Goal: Transaction & Acquisition: Download file/media

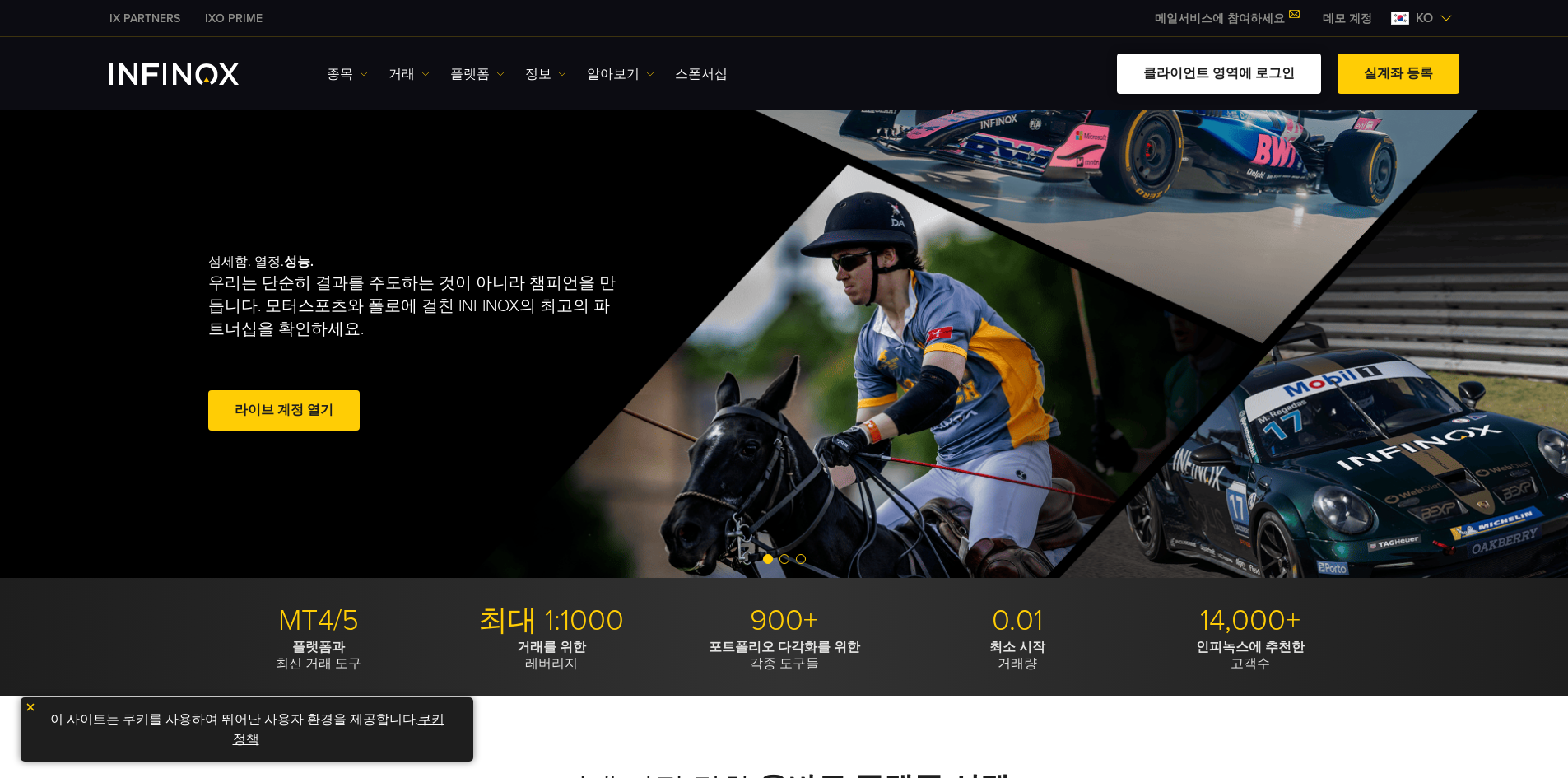
click at [1253, 76] on link "클라이언트 영역에 로그인" at bounding box center [1219, 73] width 205 height 40
click at [1244, 72] on link "클라이언트 영역에 로그인" at bounding box center [1219, 73] width 205 height 40
click at [752, 18] on link "데모 계정" at bounding box center [1347, 18] width 74 height 17
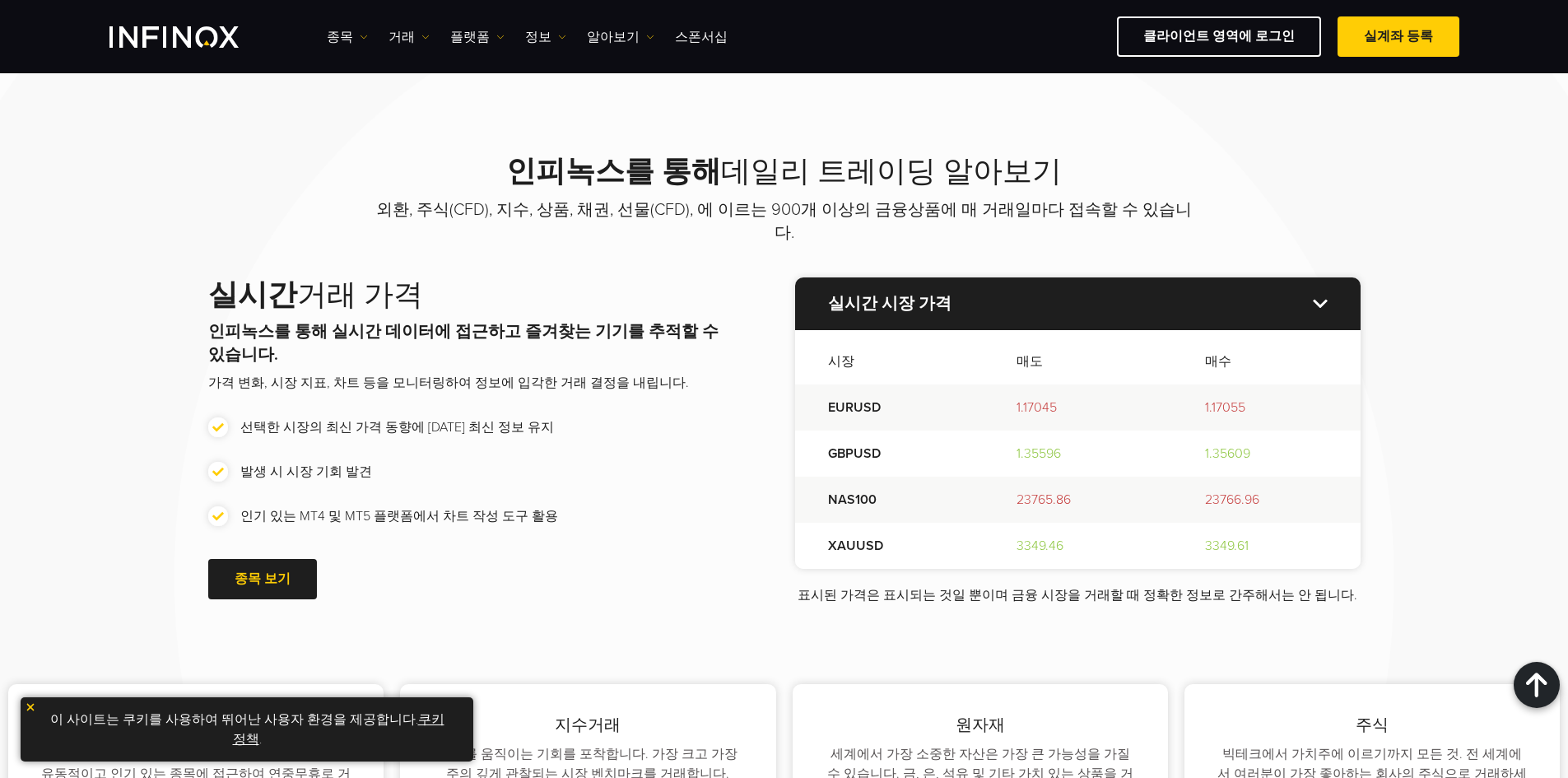
scroll to position [1974, 0]
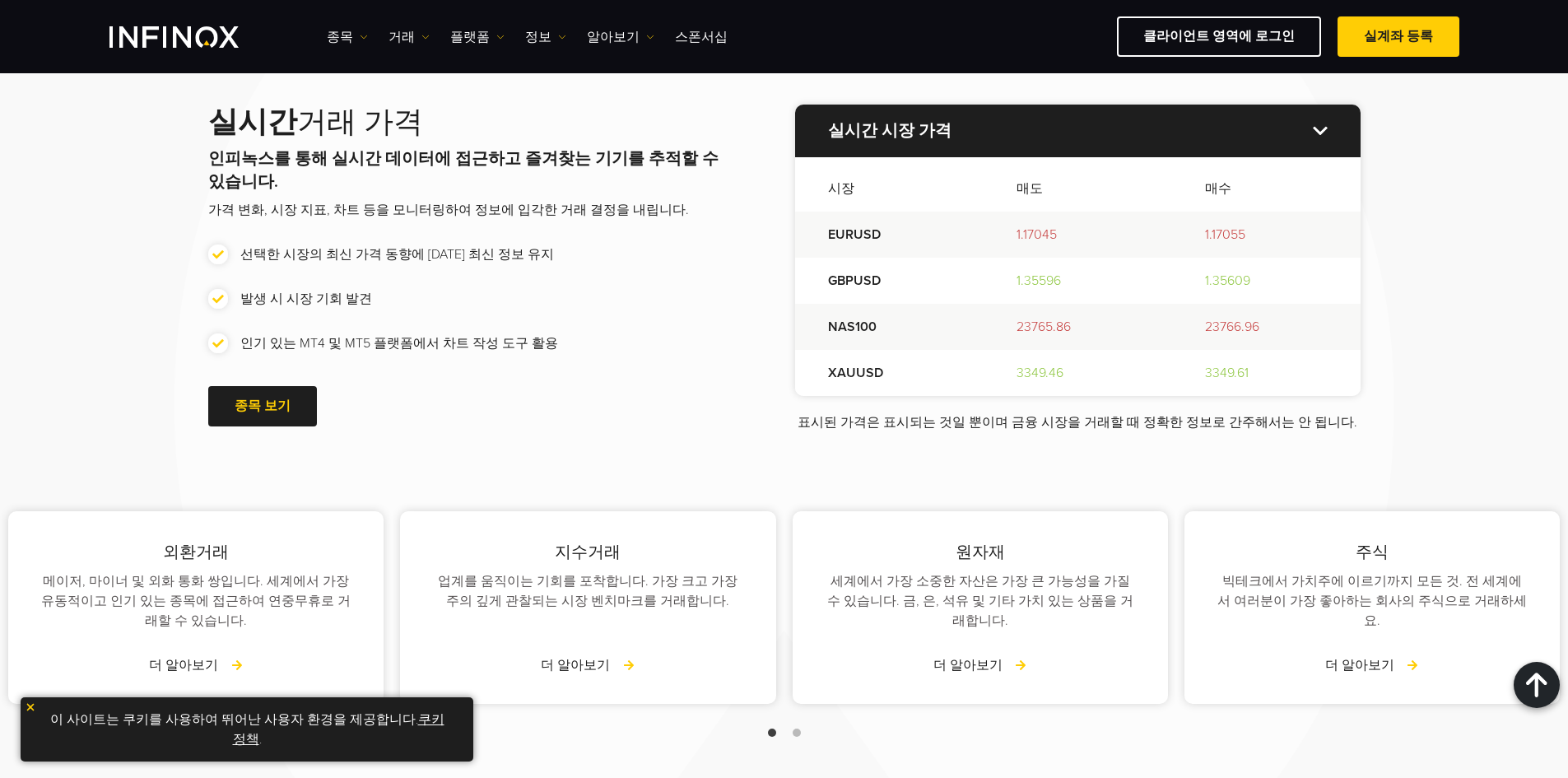
click at [580, 432] on div "외환거래 메이저, 마이너 및 외화 통화 쌍입니다. 세계에서 가장 유동적이고 인기 있는 종목에 접근하여 연중무휴로 거래할 수 있습니다. 더 알아…" at bounding box center [784, 591] width 1568 height 319
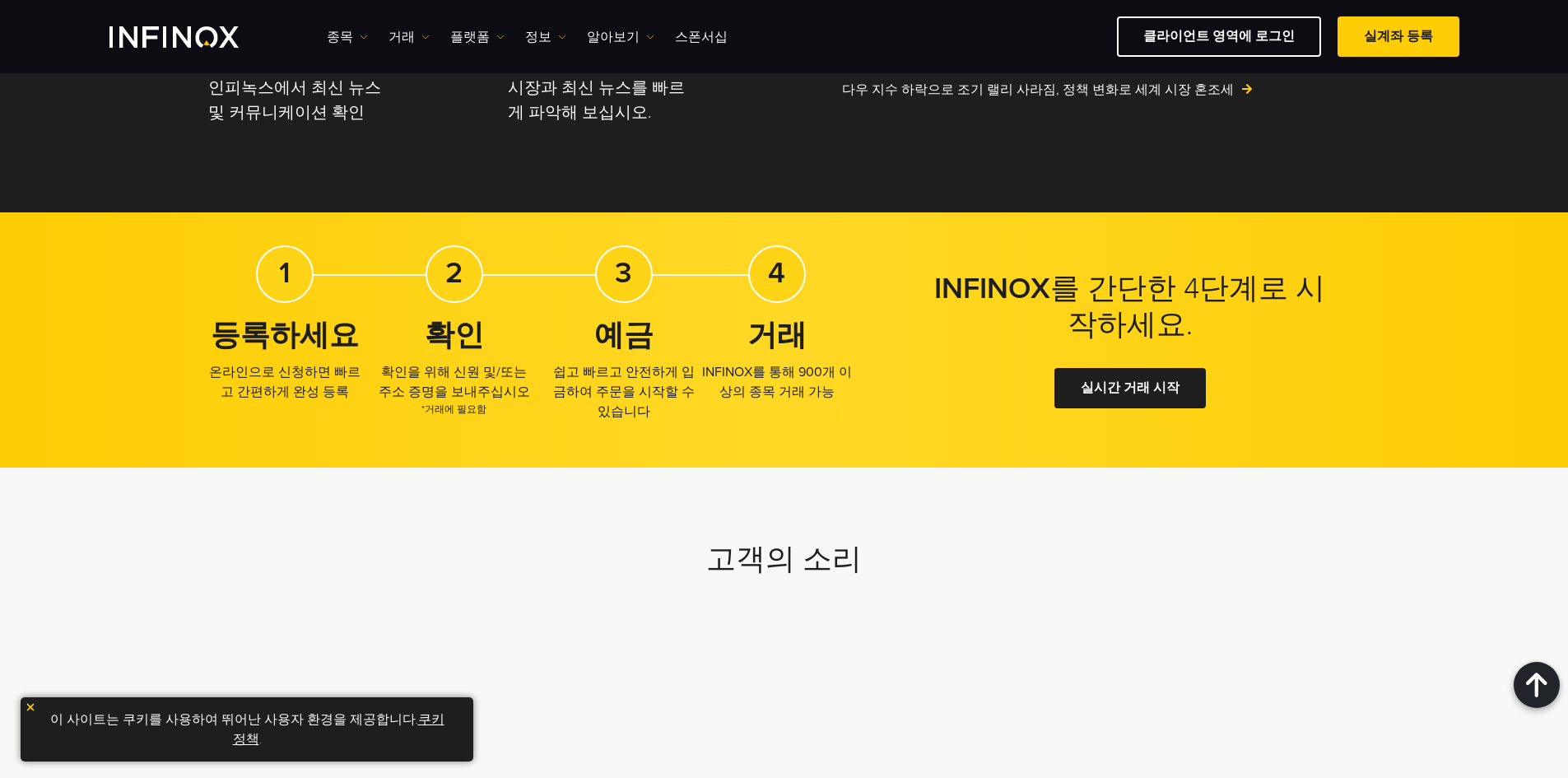
scroll to position [4114, 0]
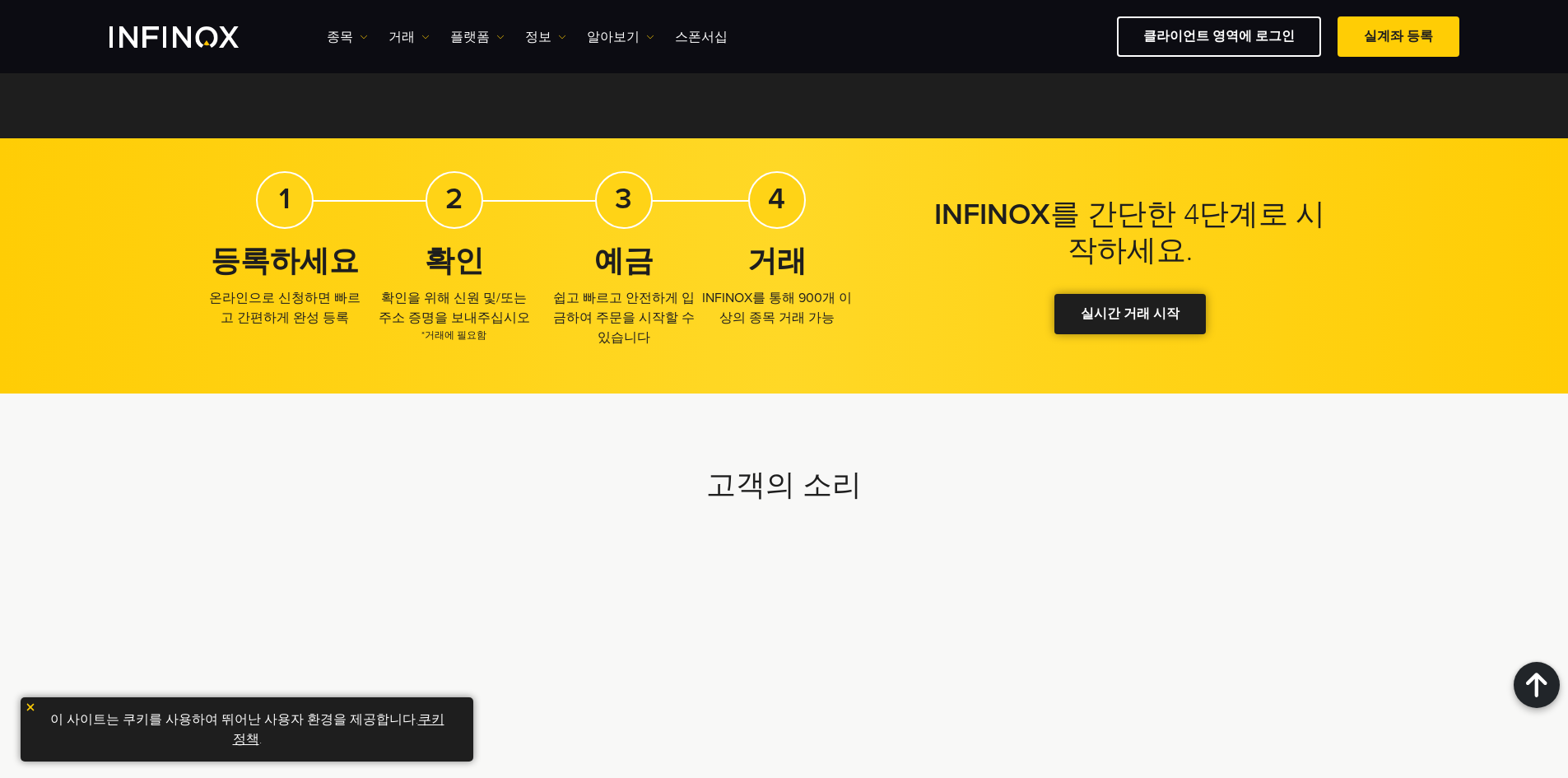
click at [1130, 315] on div at bounding box center [1130, 315] width 0 height 0
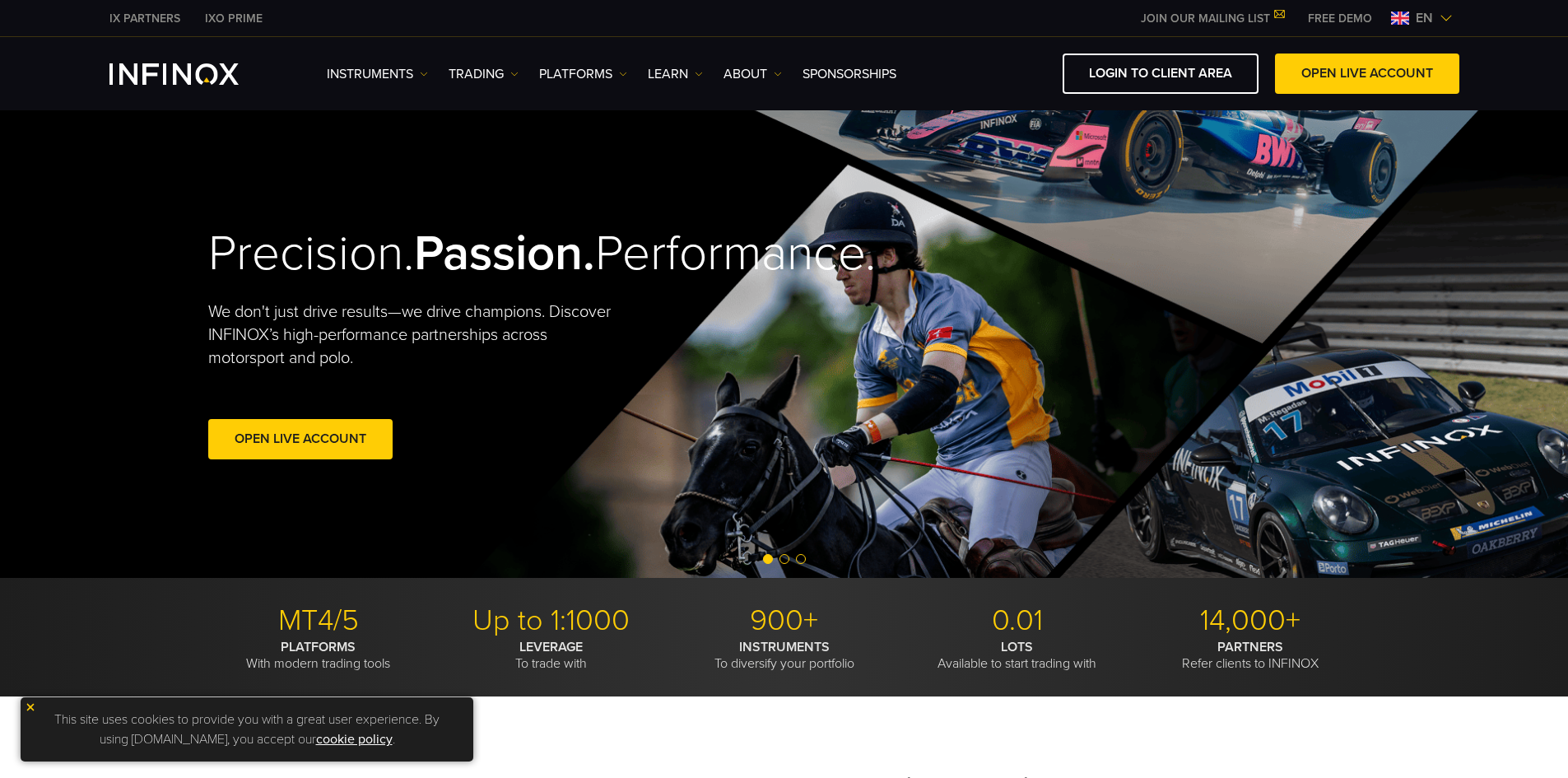
click at [1437, 16] on span "en" at bounding box center [1424, 18] width 30 height 20
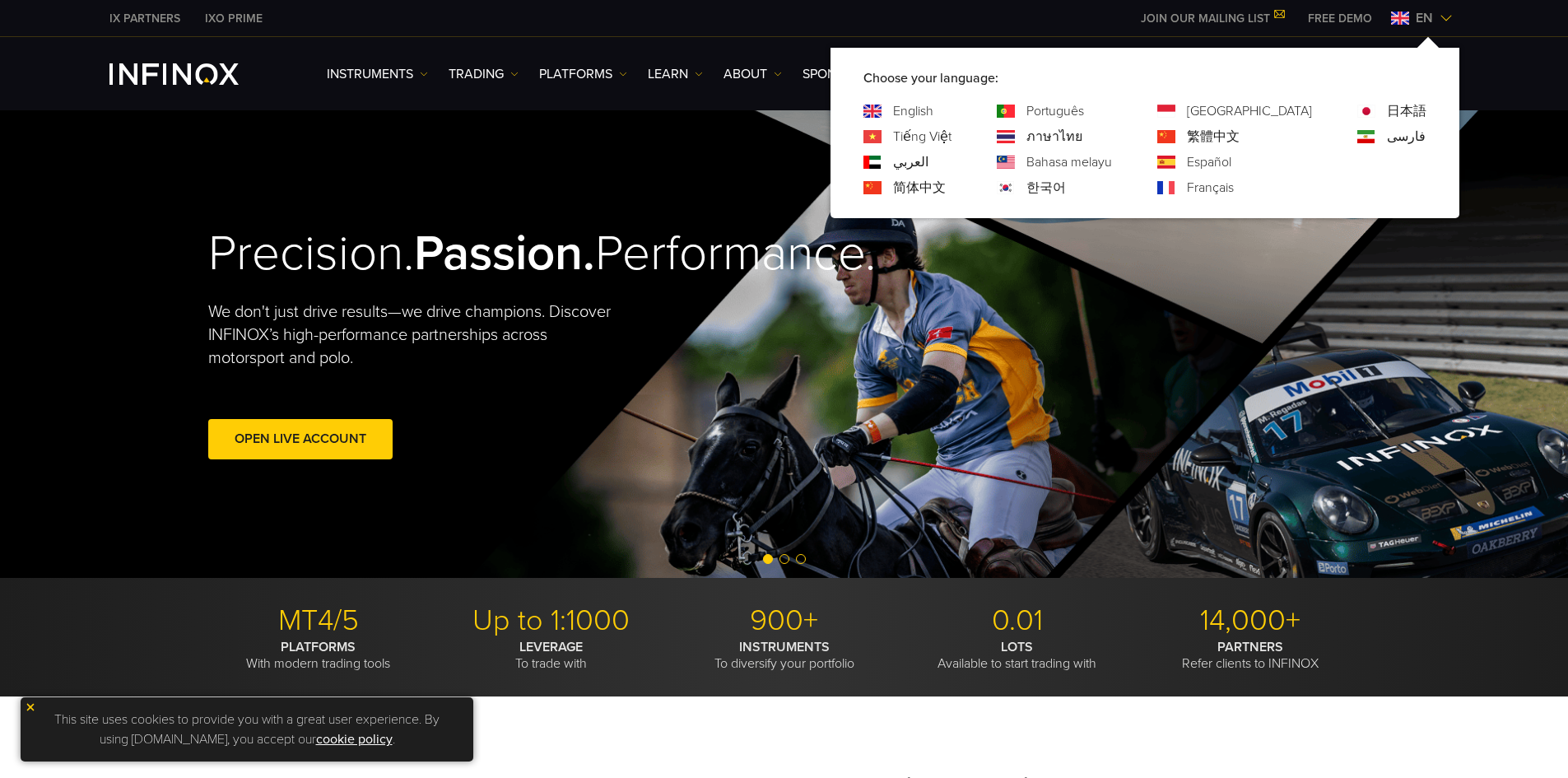
click at [1066, 193] on link "한국어" at bounding box center [1047, 187] width 40 height 20
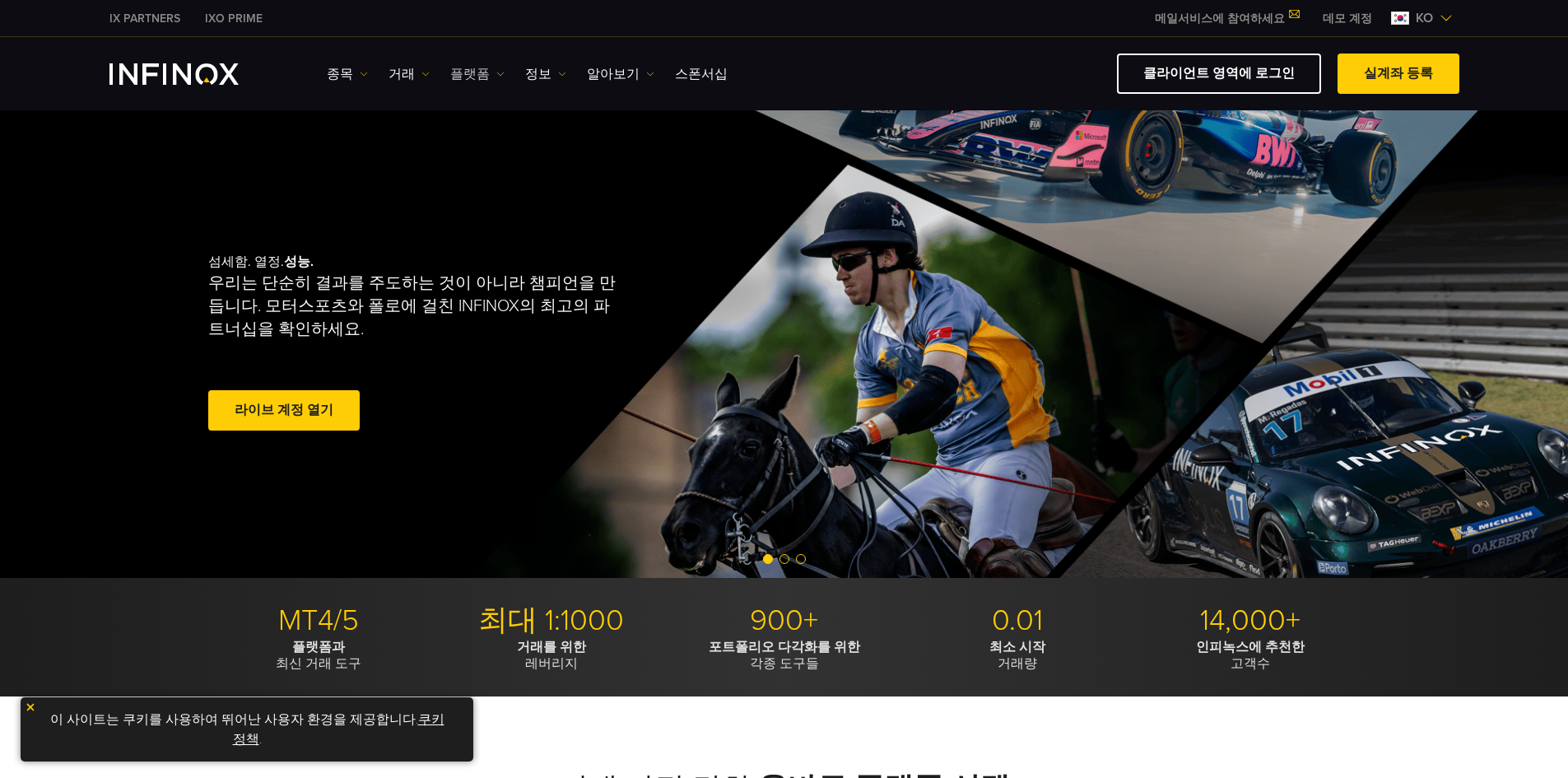
click at [478, 76] on link "플랫폼" at bounding box center [477, 73] width 54 height 20
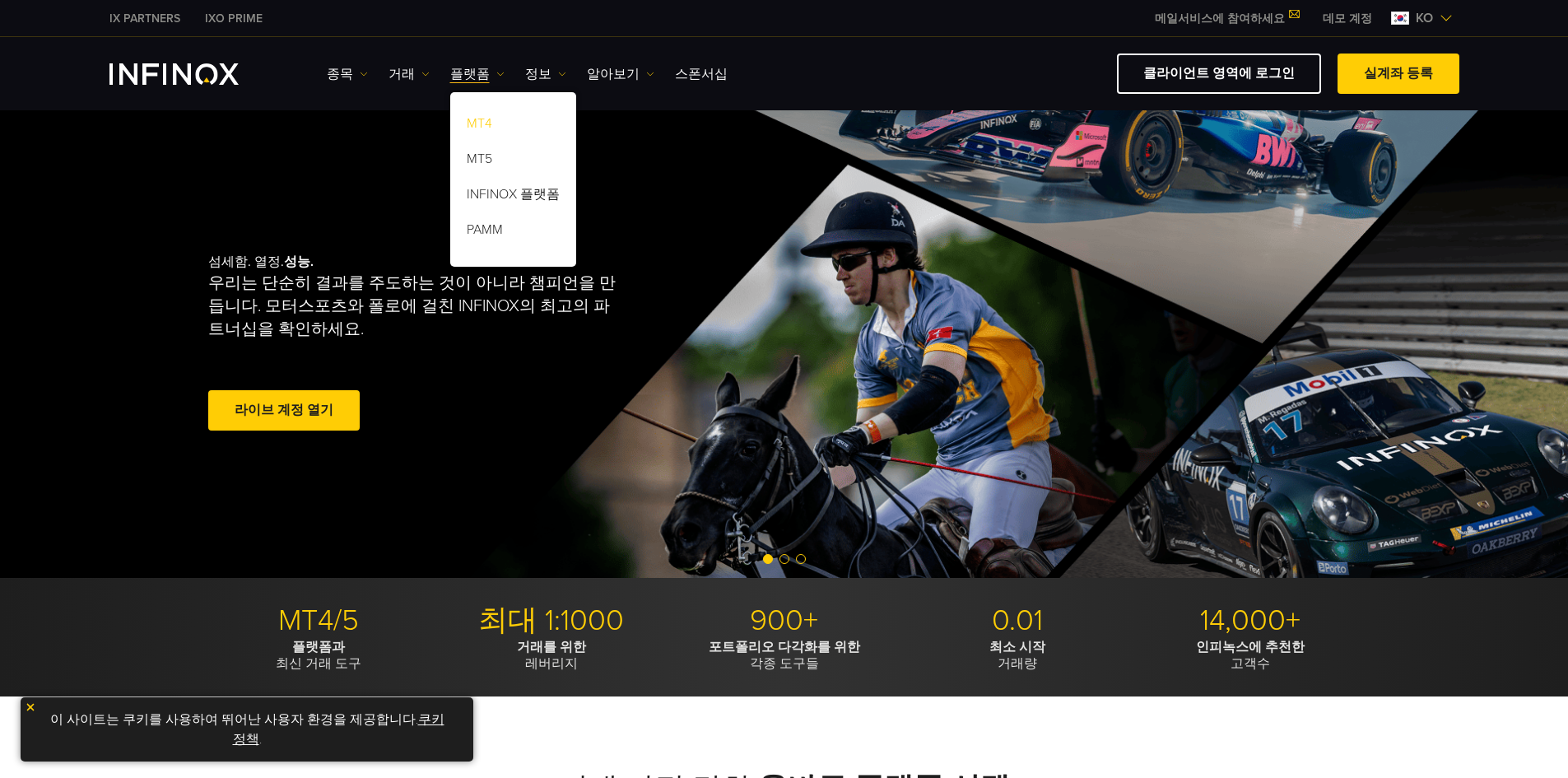
click at [481, 116] on link "MT4" at bounding box center [513, 126] width 126 height 35
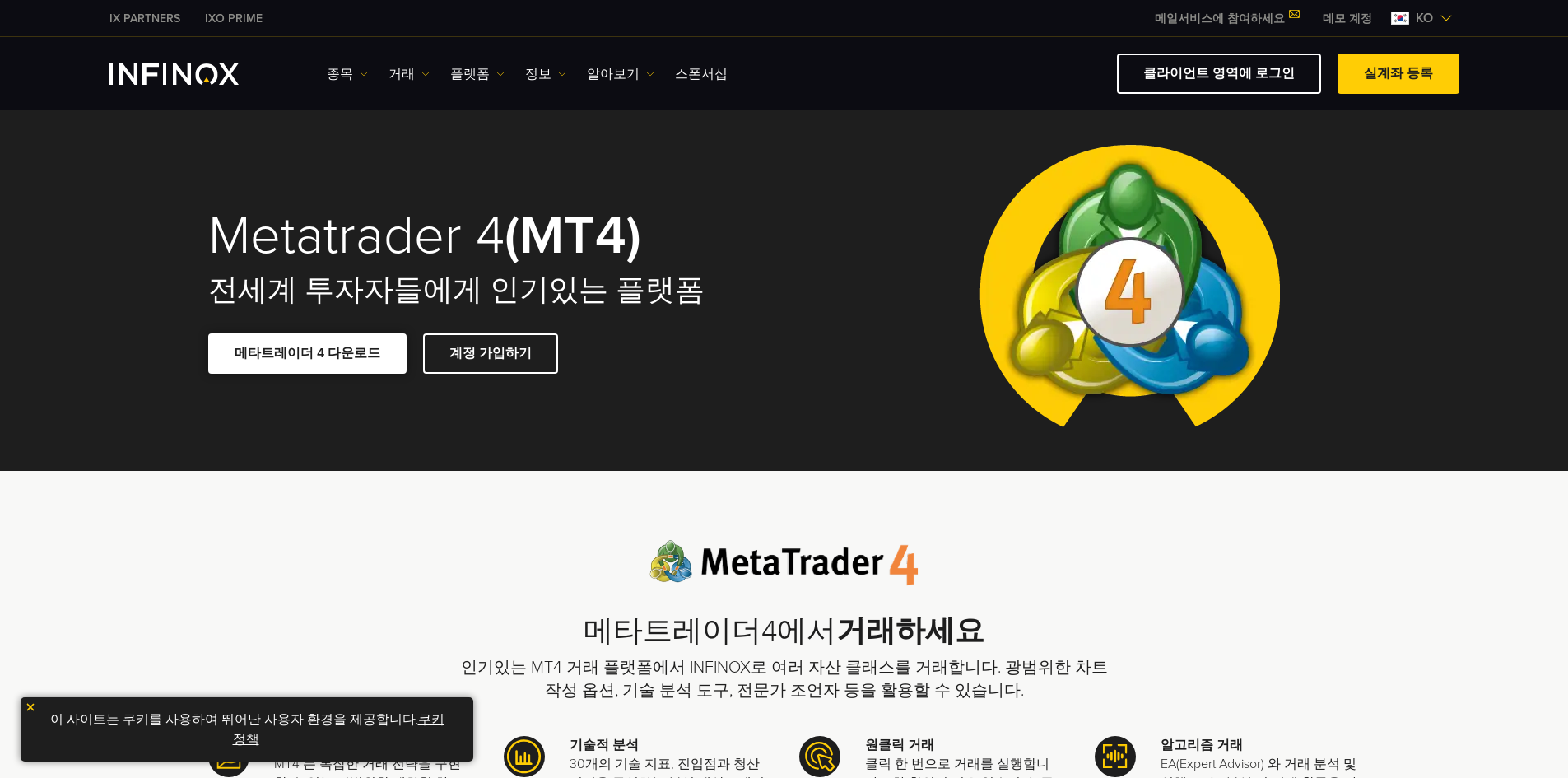
click at [307, 353] on span at bounding box center [307, 353] width 0 height 0
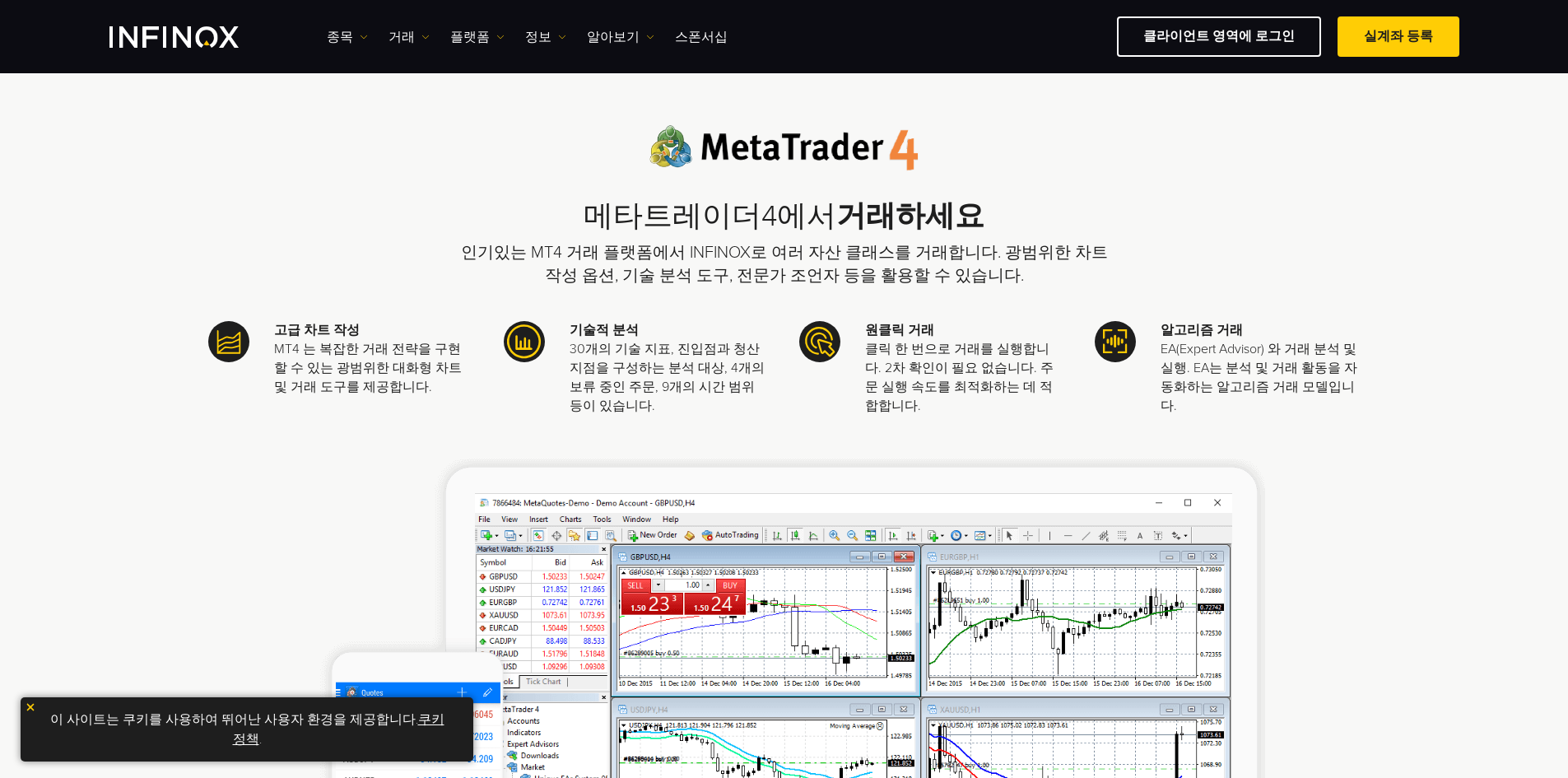
scroll to position [576, 0]
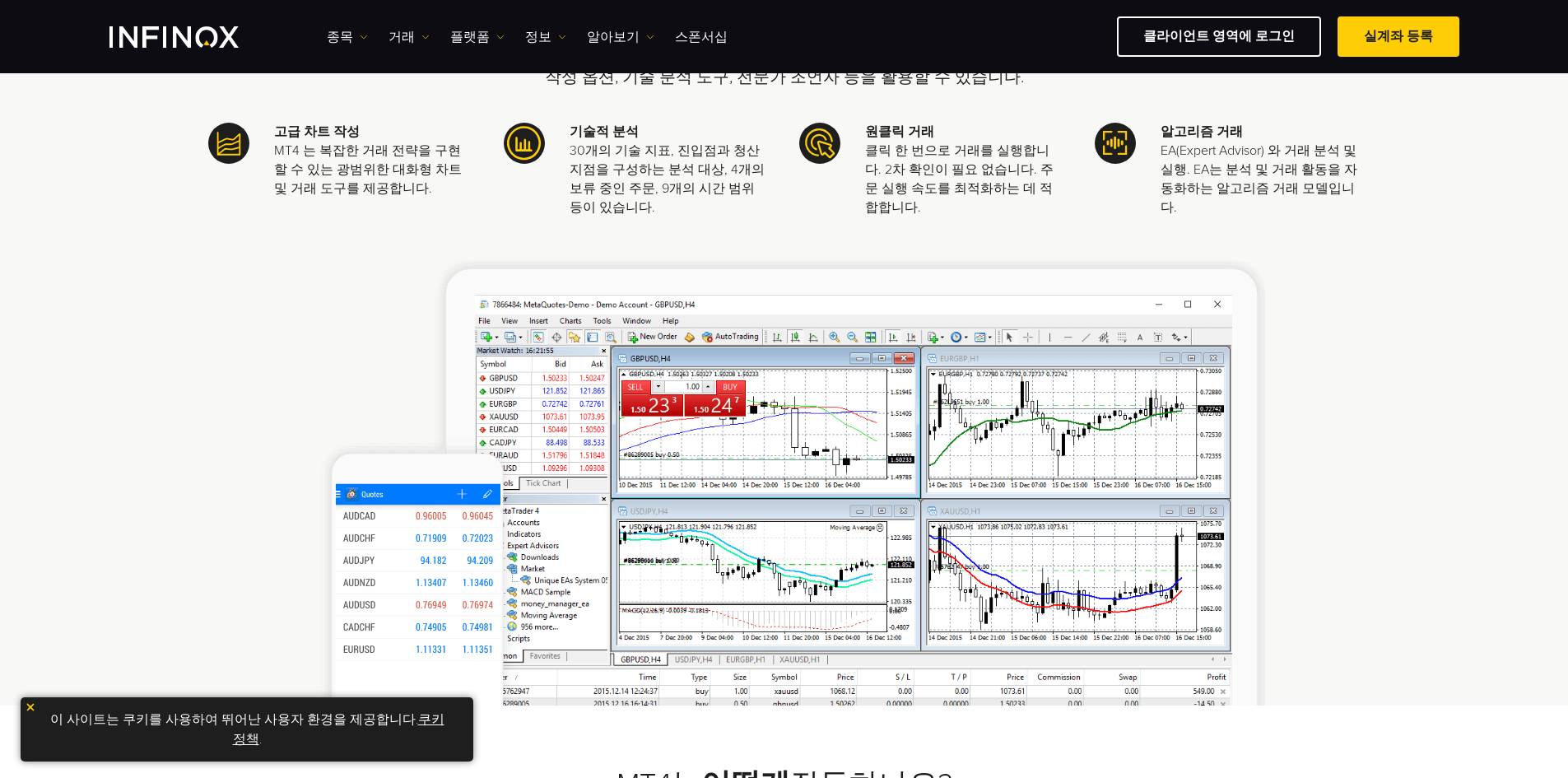
click at [1434, 222] on div "메타트레이더4에서 거래하세요 인기있는 MT4 거래 플랫폼에서 INFINOX로 여러 자산 클래스를 거래합니다. 광범위한 차트 작성 옵션, 기술 …" at bounding box center [784, 281] width 1568 height 847
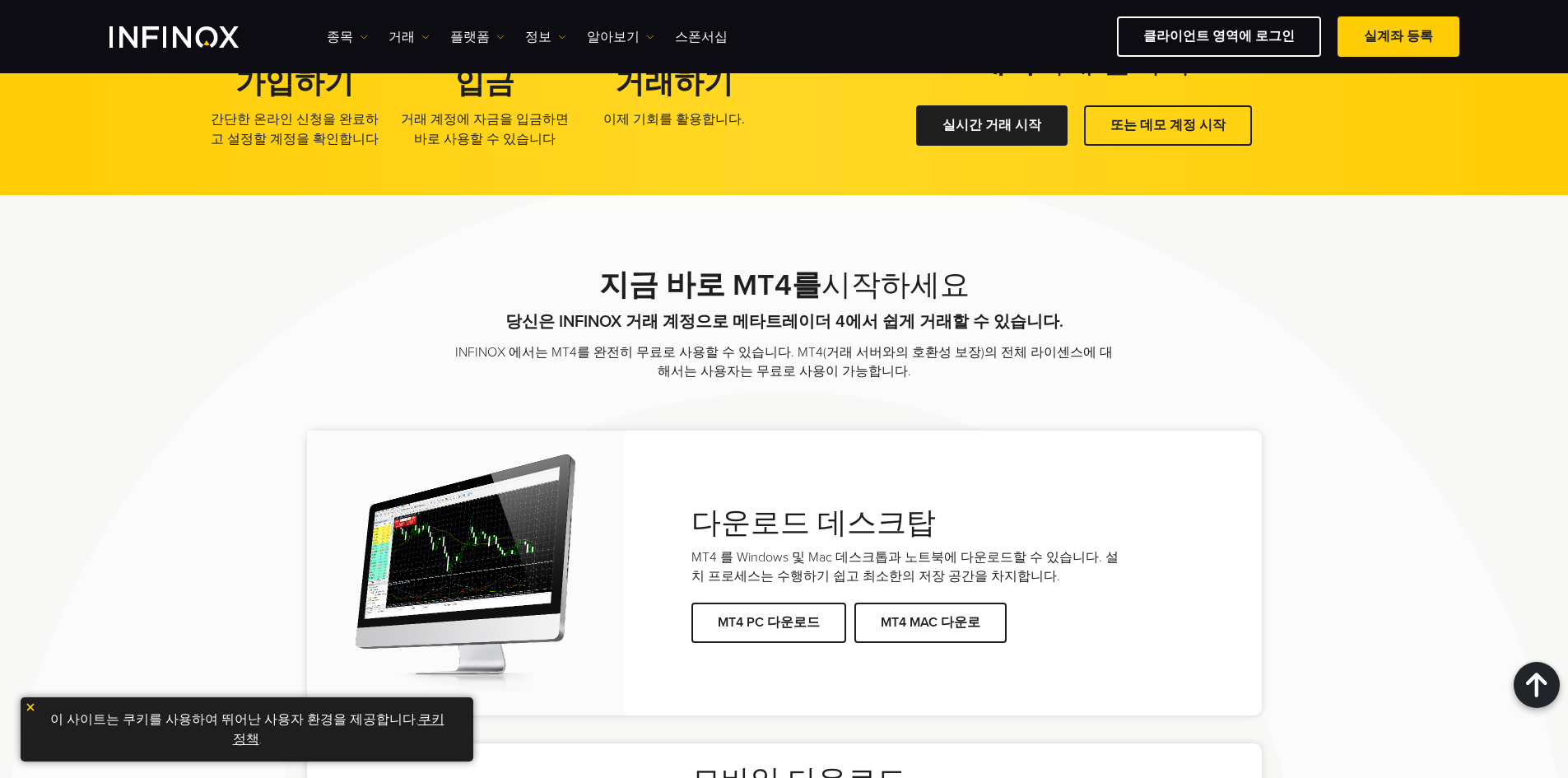
scroll to position [2713, 0]
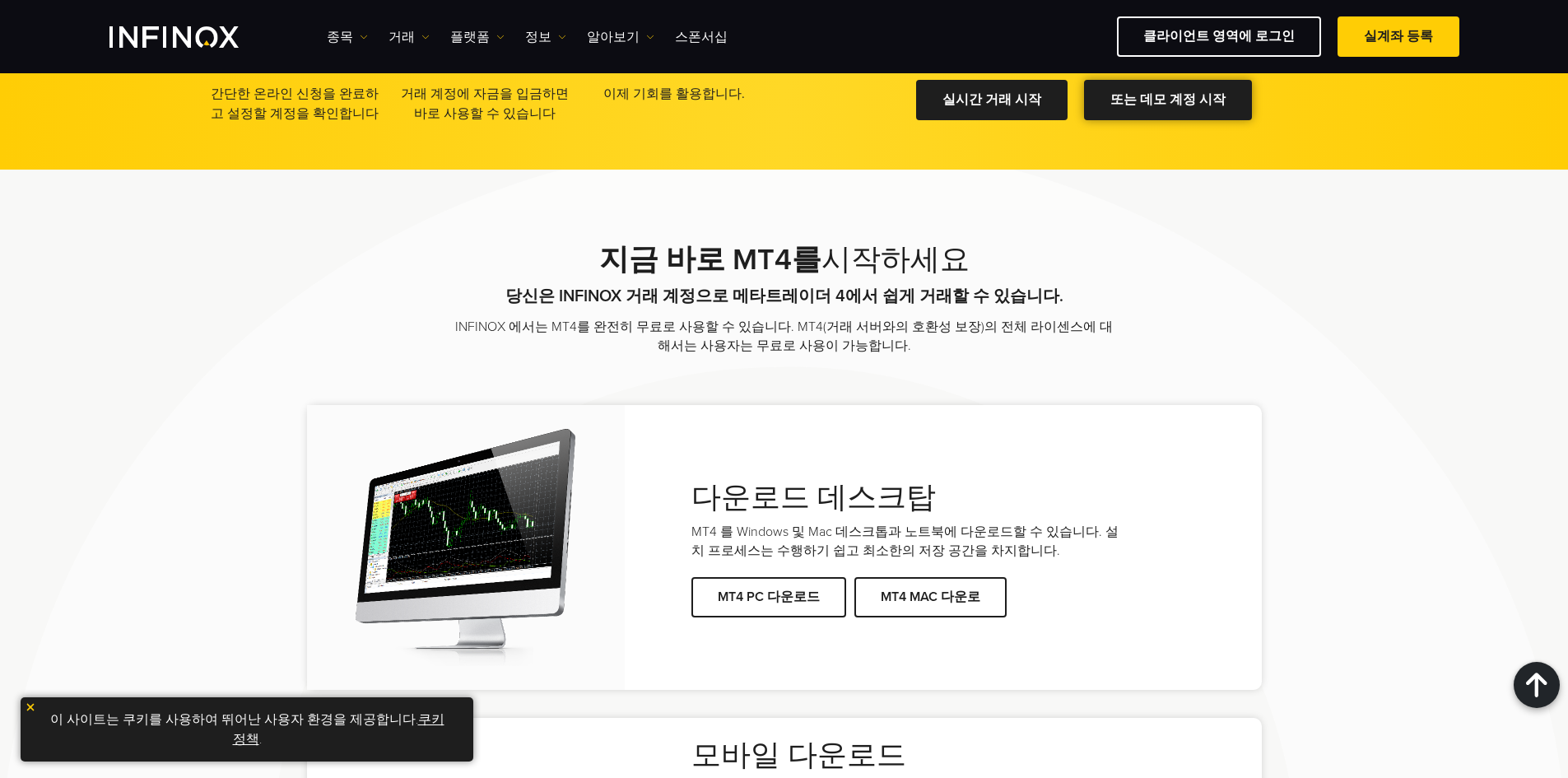
click at [1168, 101] on div at bounding box center [1168, 101] width 0 height 0
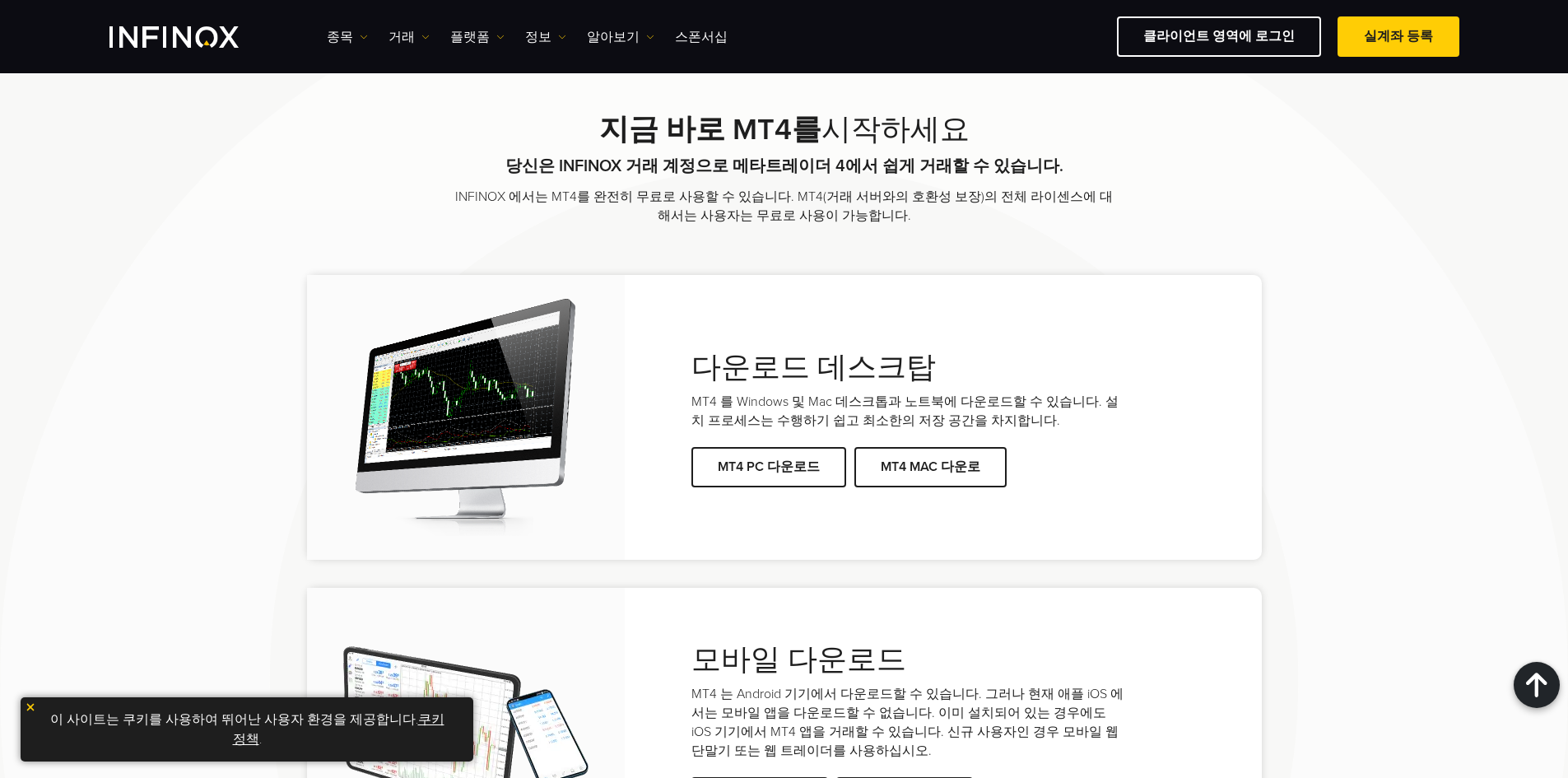
scroll to position [3043, 0]
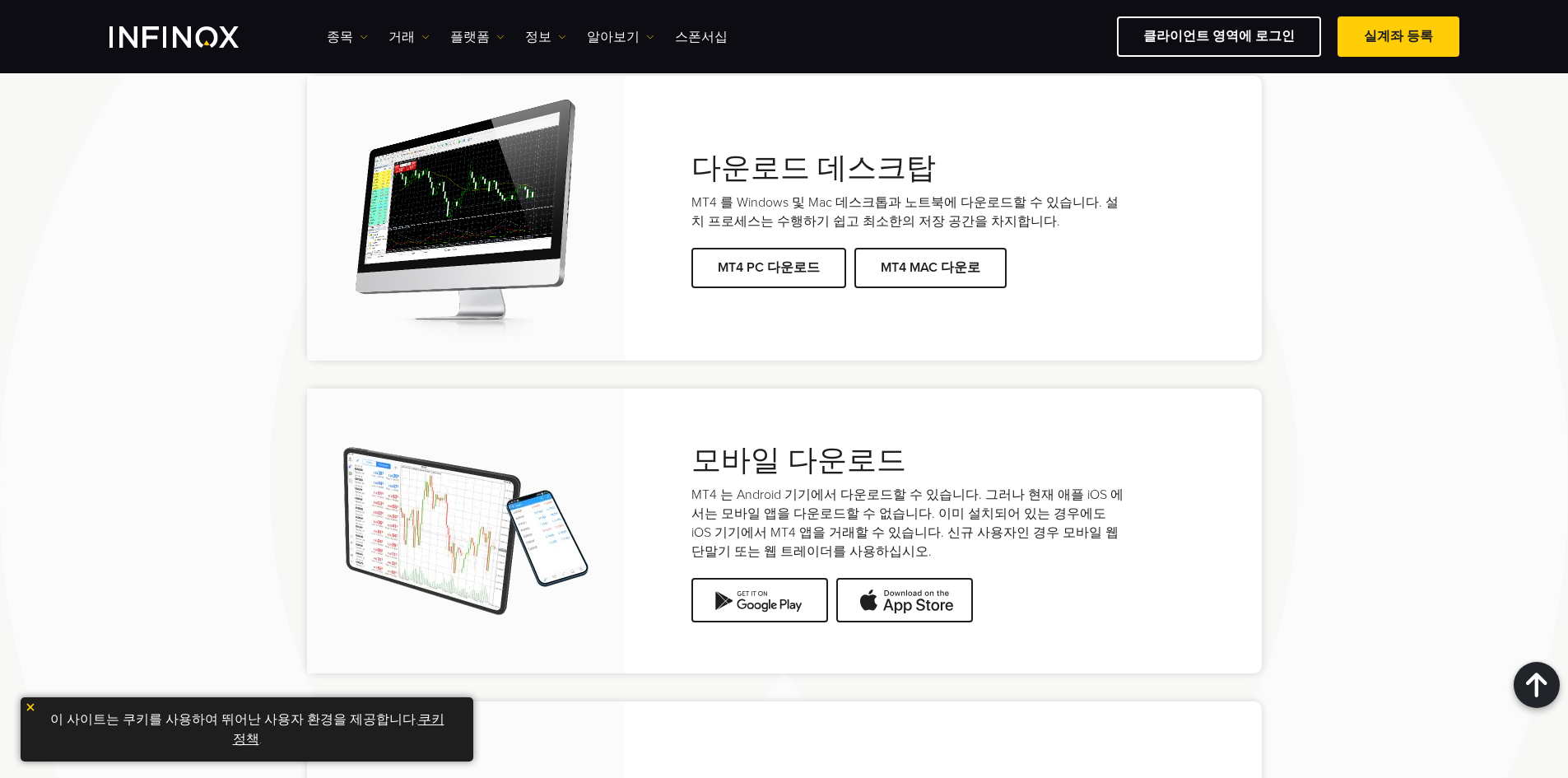
click at [1347, 561] on div "지금 바로 MT4를 시작하세요 당신은 INFINOX 거래 계정으로 메타트레이더 4에서 쉽게 거래할 수 있습니다. INFINOX 에서는 MT4를…" at bounding box center [785, 448] width 1186 height 1077
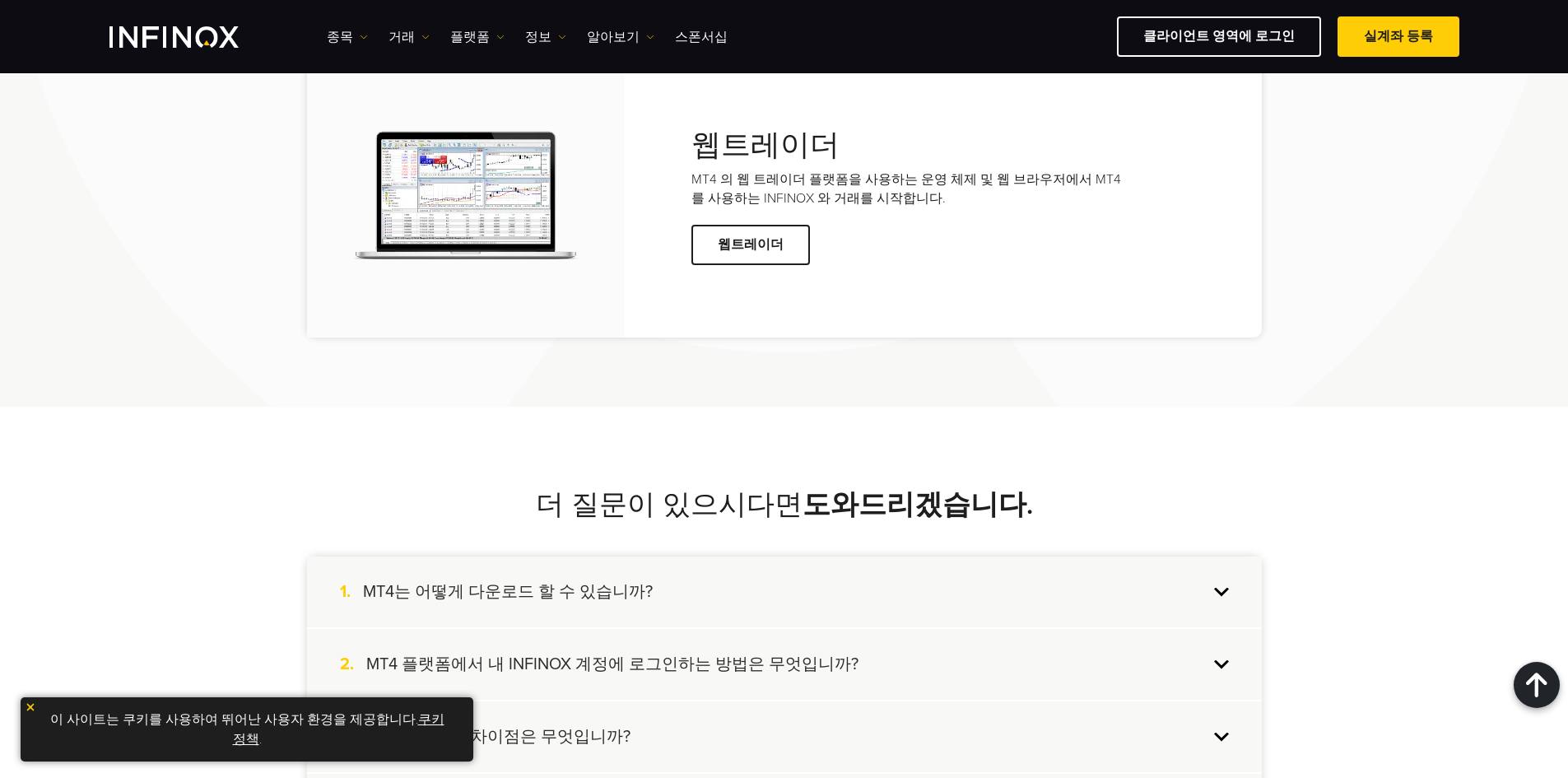
scroll to position [3783, 0]
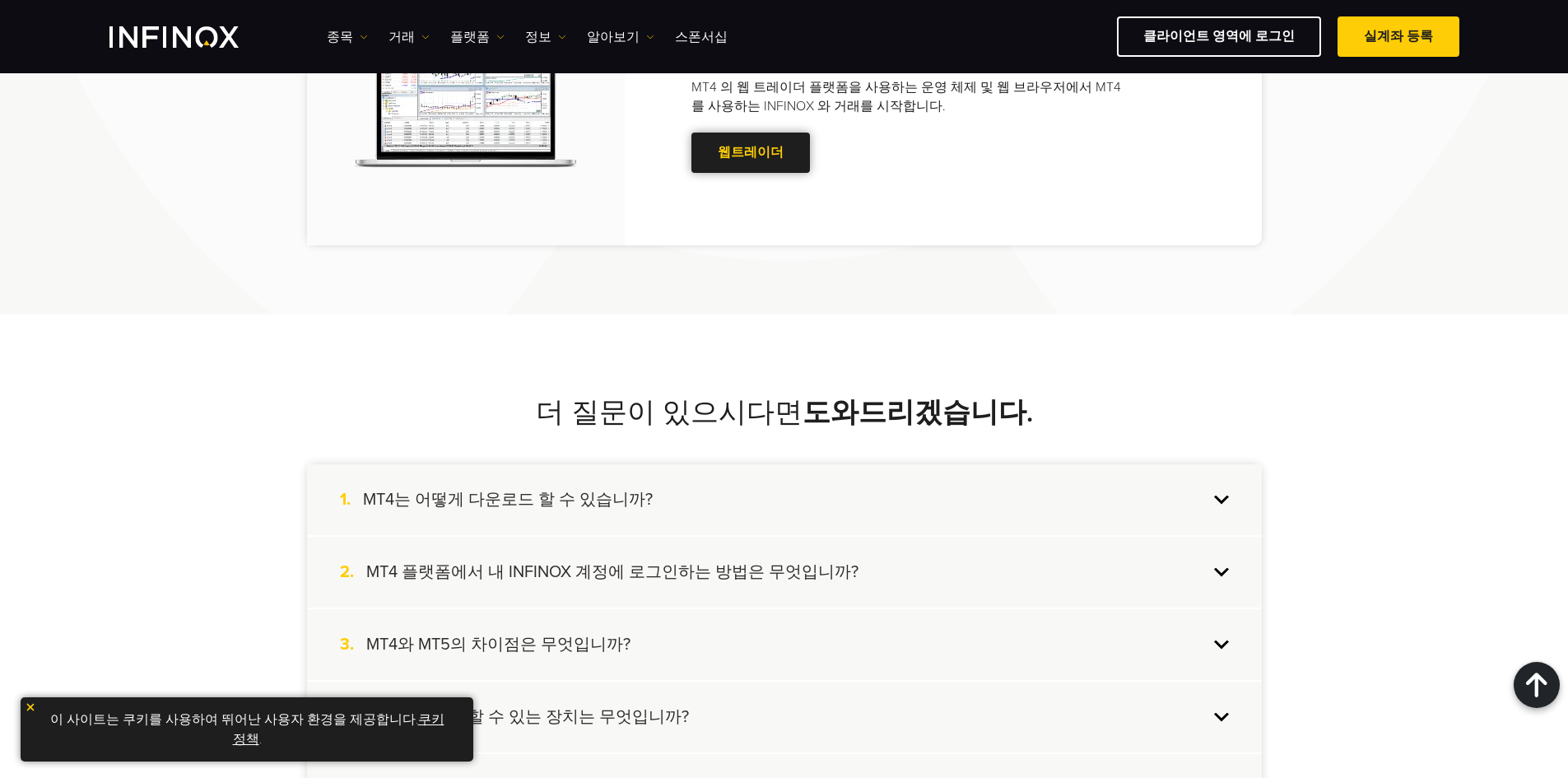
click at [751, 152] on span at bounding box center [751, 152] width 0 height 0
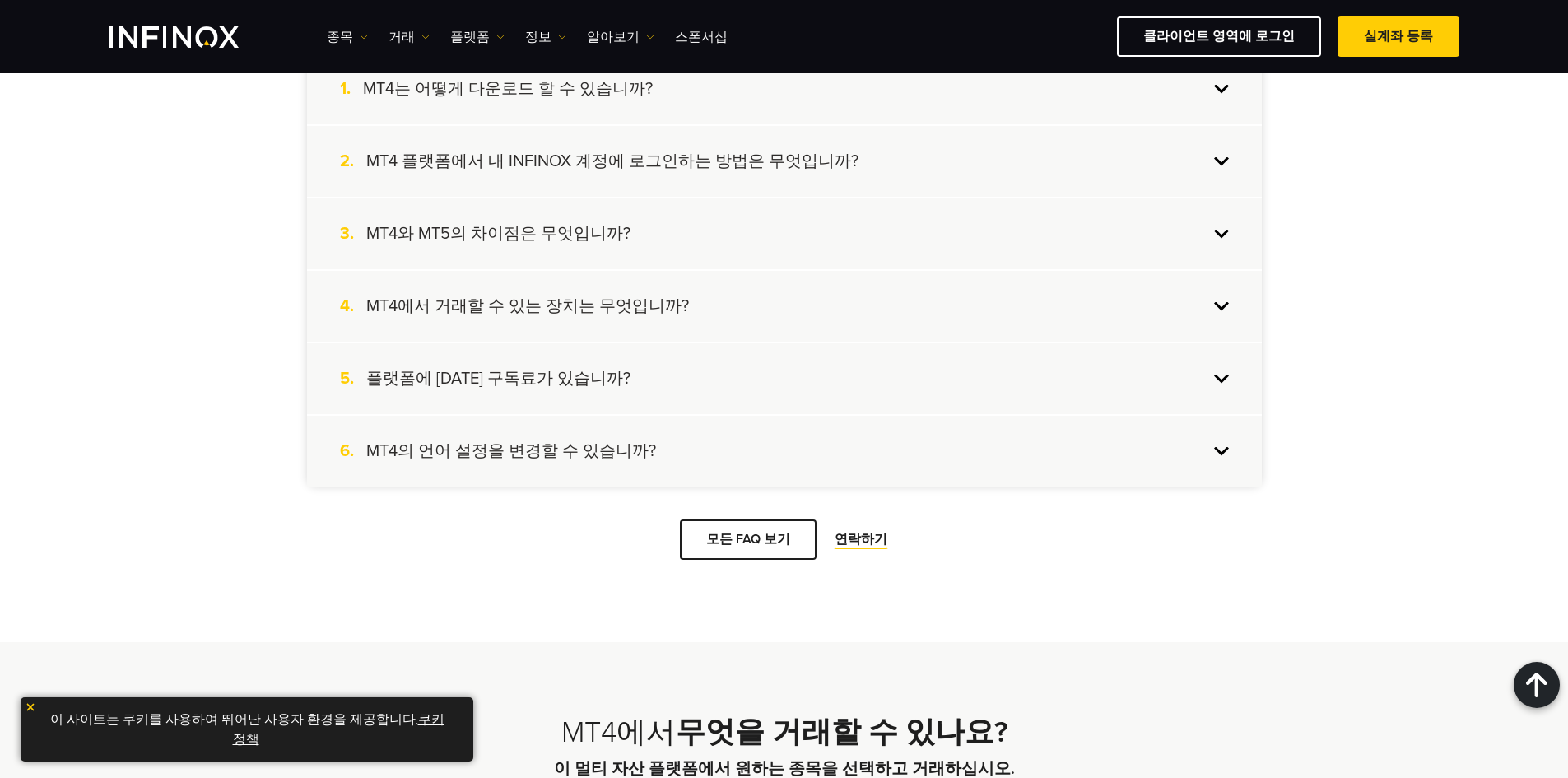
scroll to position [4194, 0]
click at [698, 124] on div "1. MT4는 어떻게 다운로드 할 수 있습니까?" at bounding box center [785, 88] width 955 height 70
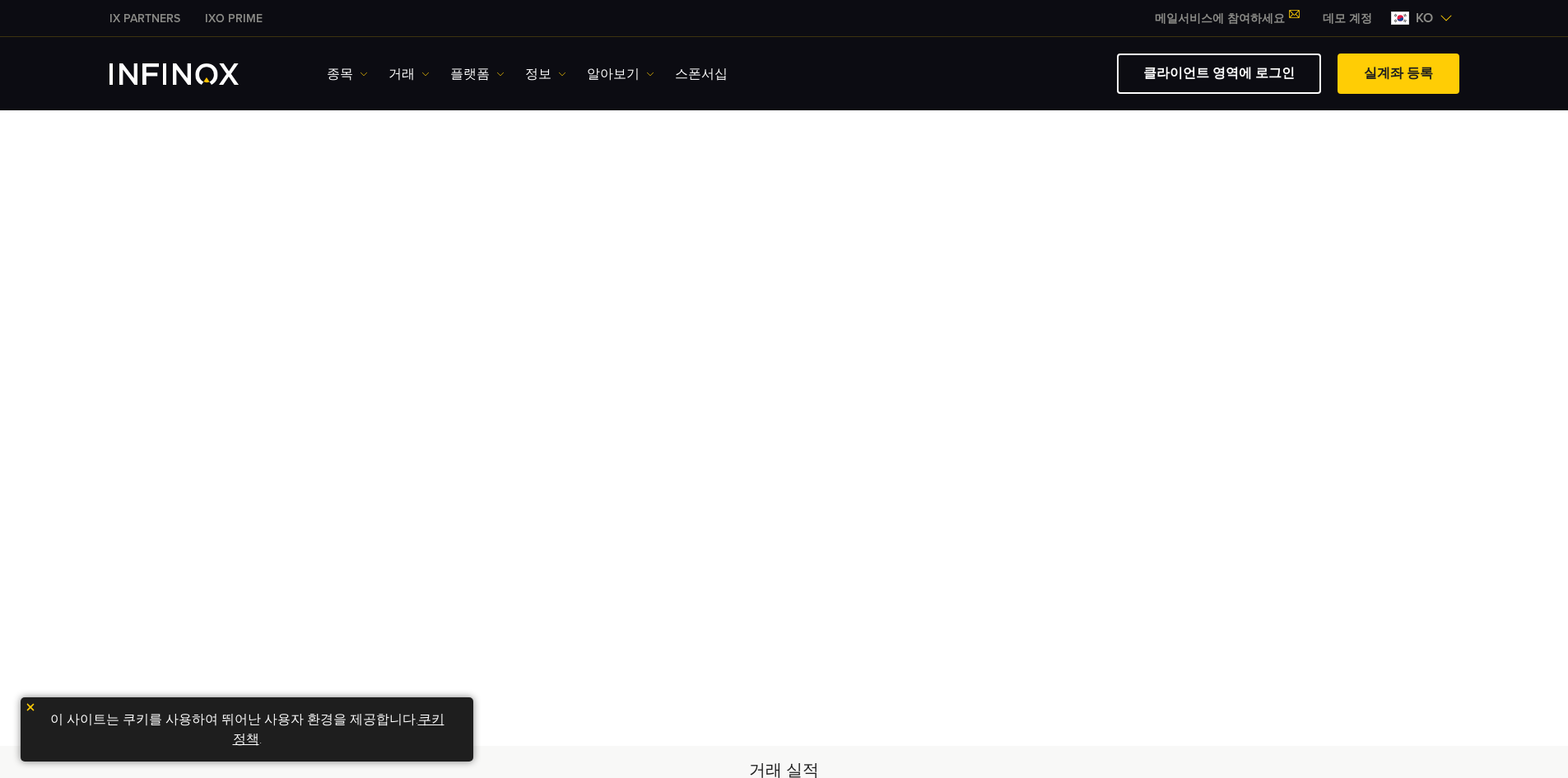
scroll to position [83, 0]
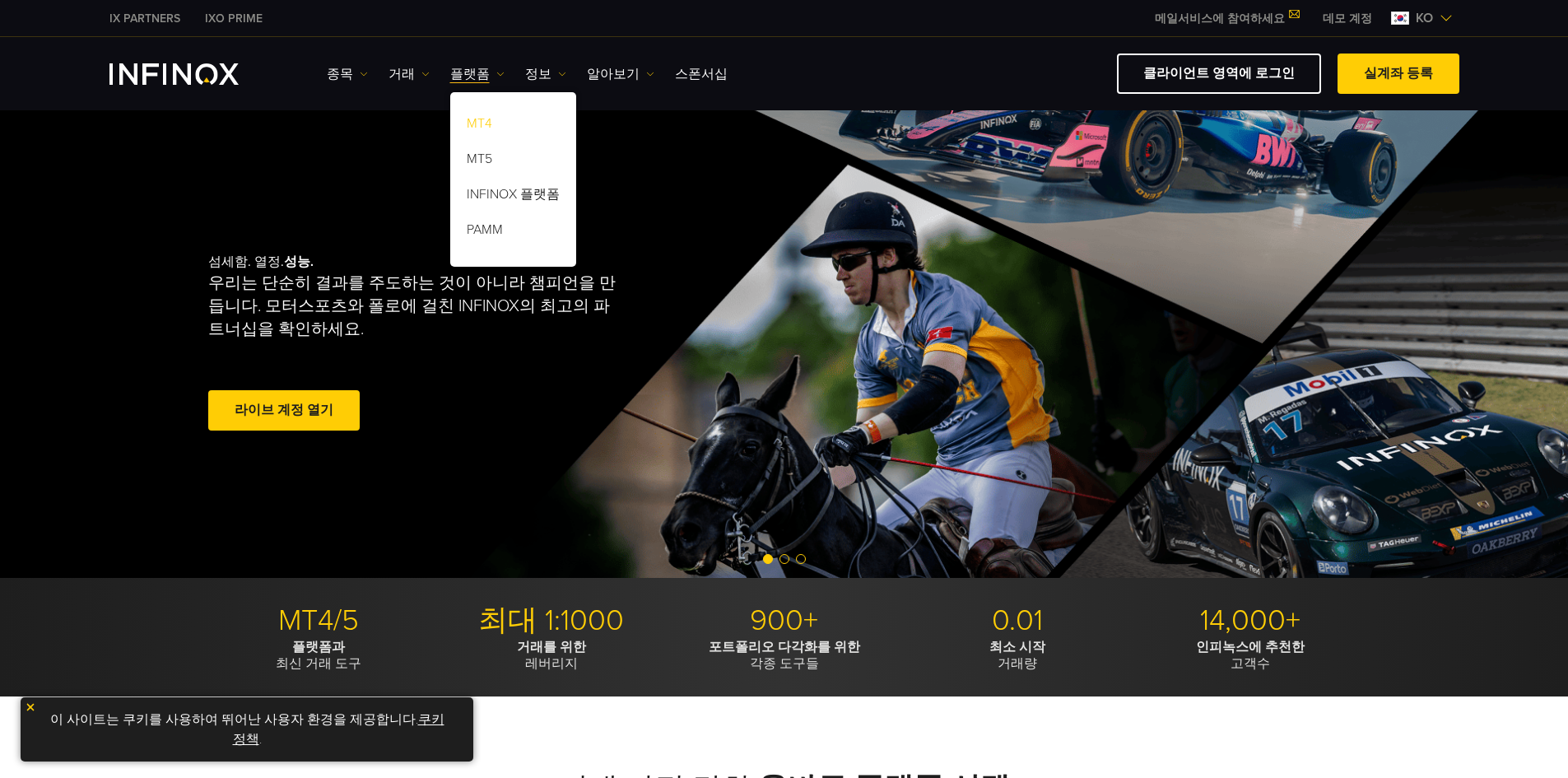
click at [487, 121] on link "MT4" at bounding box center [513, 126] width 126 height 35
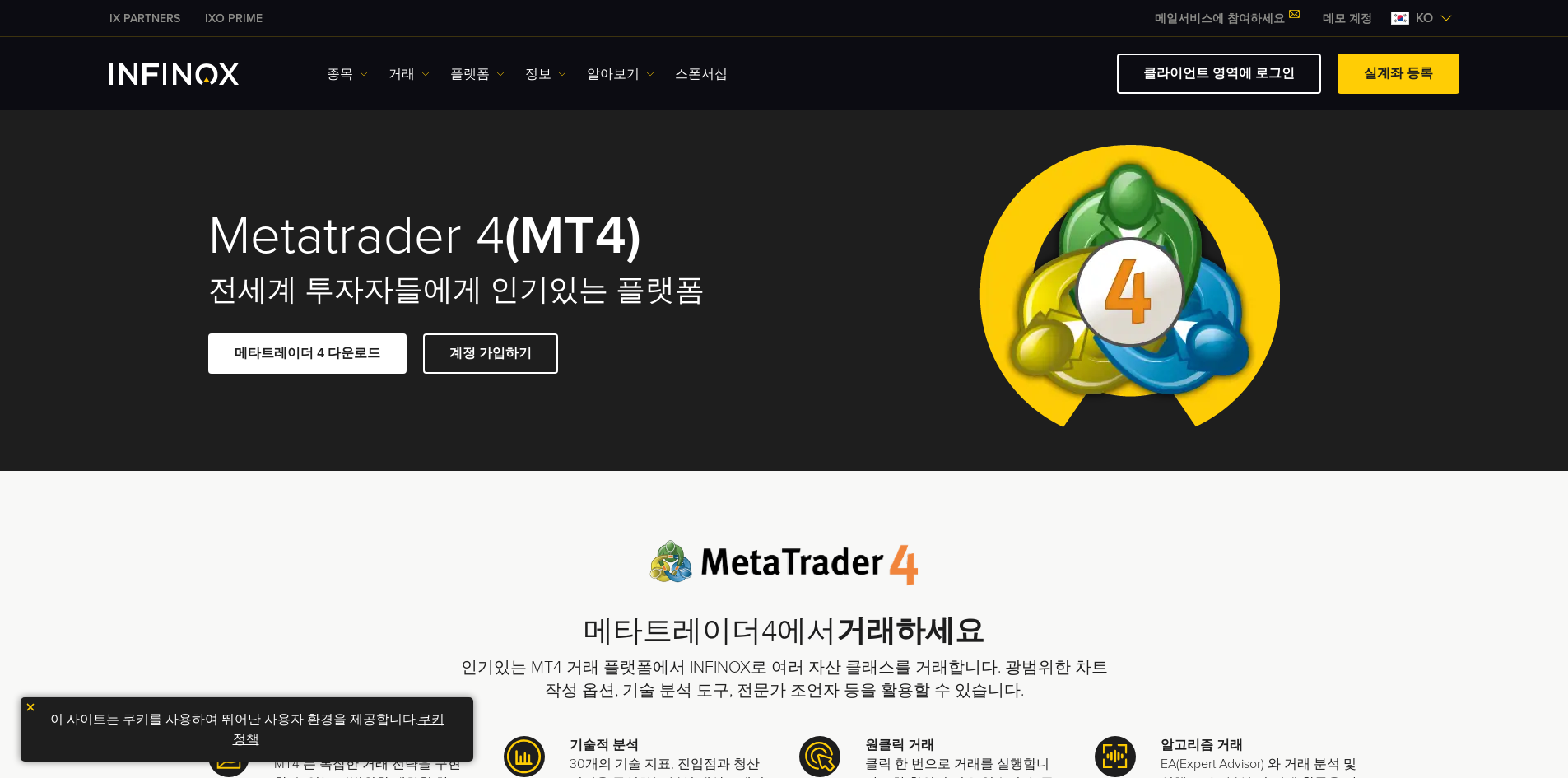
click at [337, 363] on link "메타트레이더 4 다운로드" at bounding box center [307, 353] width 199 height 40
